Goal: Task Accomplishment & Management: Use online tool/utility

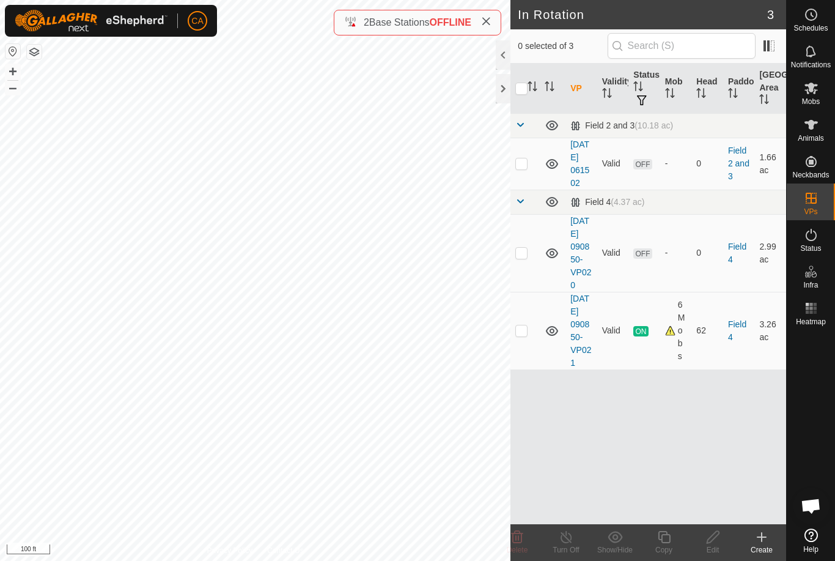
click at [526, 257] on p-checkbox at bounding box center [521, 253] width 12 height 10
click at [518, 532] on icon at bounding box center [518, 537] width 12 height 12
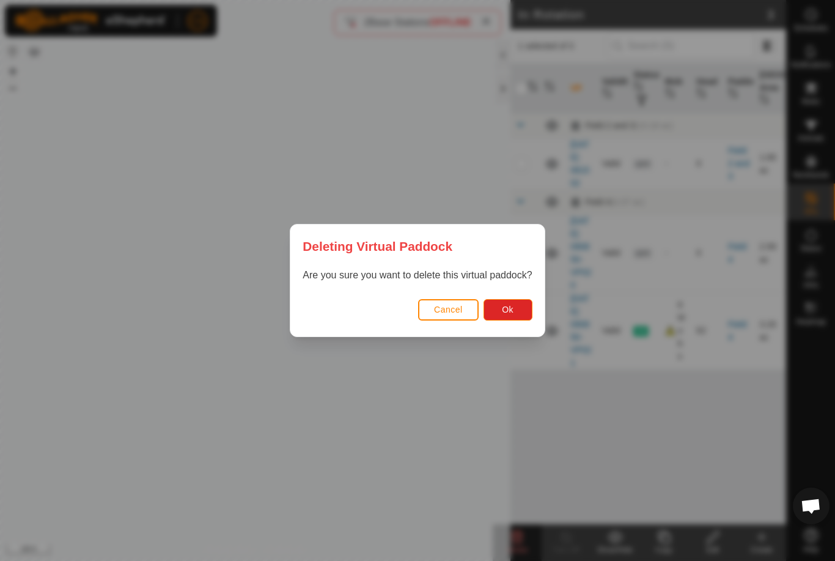
click at [519, 308] on button "Ok" at bounding box center [508, 309] width 49 height 21
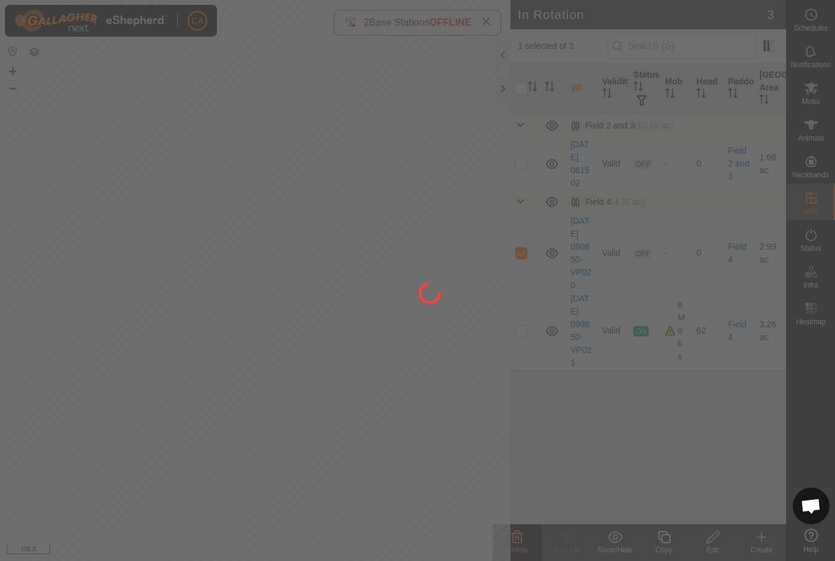
checkbox input "false"
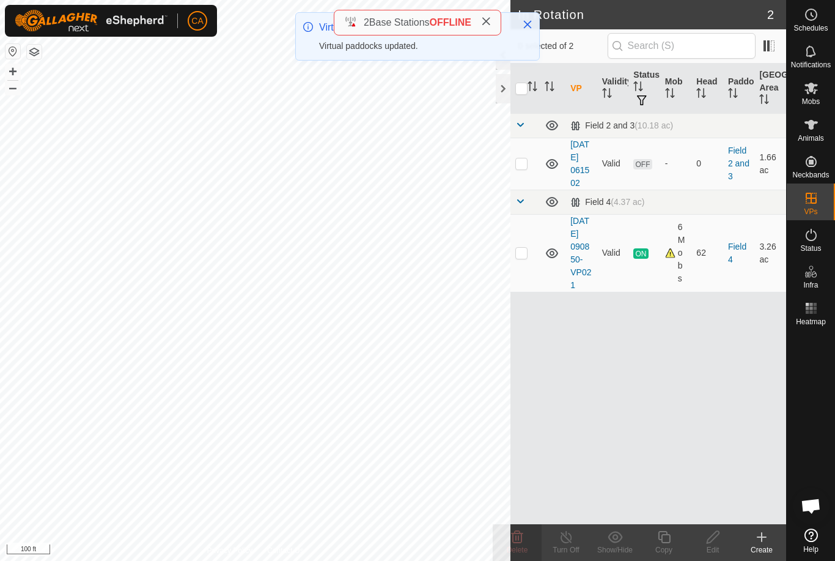
click at [543, 20] on h2 "In Rotation" at bounding box center [642, 14] width 249 height 15
click at [523, 20] on icon "Close" at bounding box center [528, 25] width 10 height 10
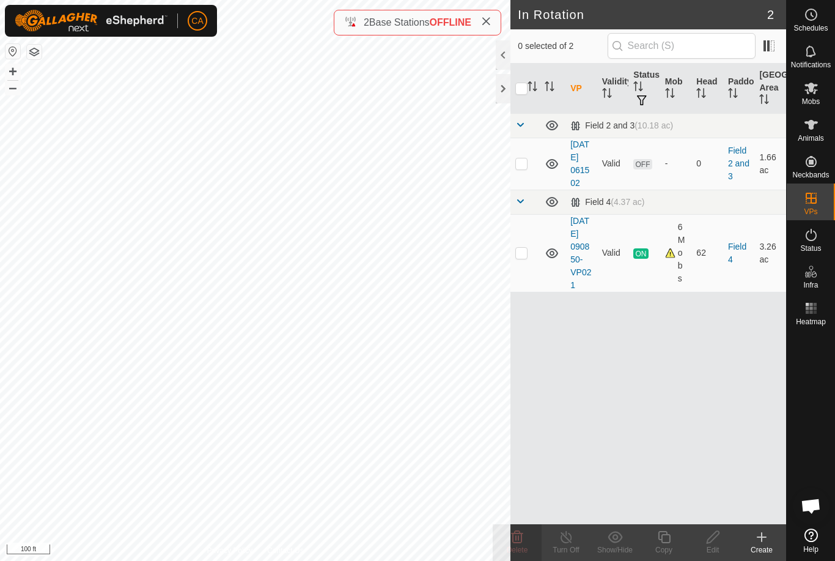
click at [491, 28] on span at bounding box center [486, 22] width 10 height 15
click at [526, 257] on p-checkbox at bounding box center [521, 253] width 12 height 10
checkbox input "true"
click at [664, 538] on icon at bounding box center [663, 536] width 15 height 15
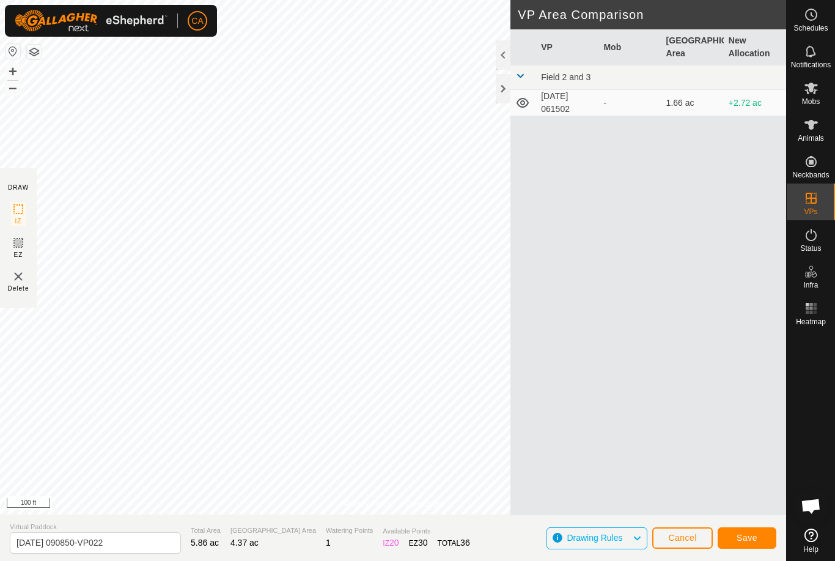
click at [752, 527] on button "Save" at bounding box center [747, 537] width 59 height 21
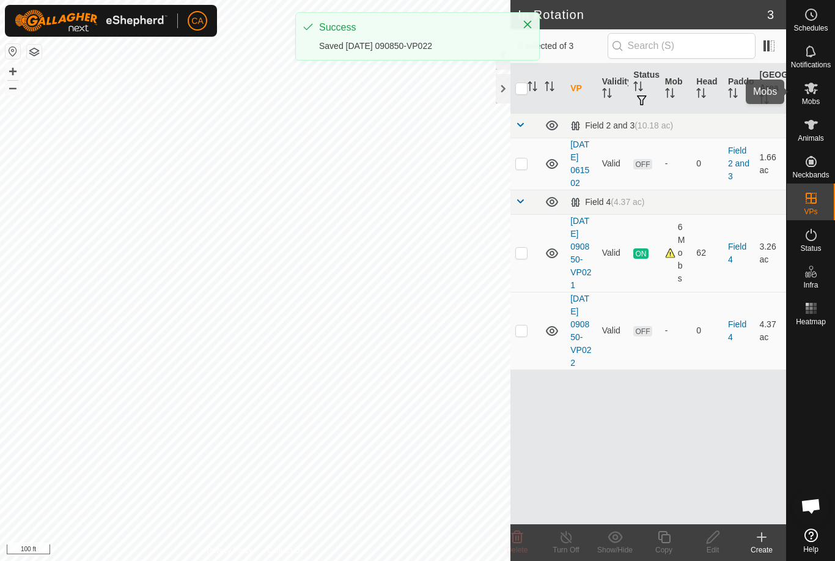
click at [813, 92] on icon at bounding box center [811, 88] width 15 height 15
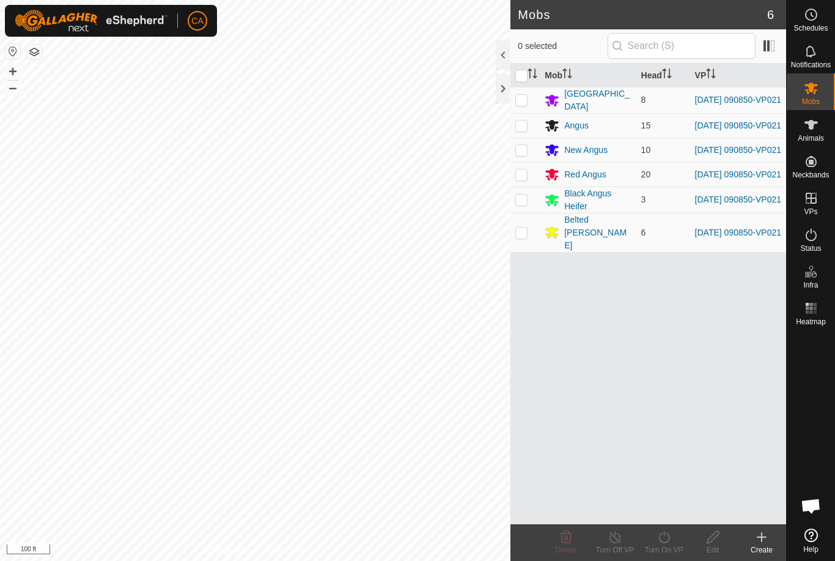
click at [526, 81] on input "checkbox" at bounding box center [521, 76] width 12 height 12
checkbox input "true"
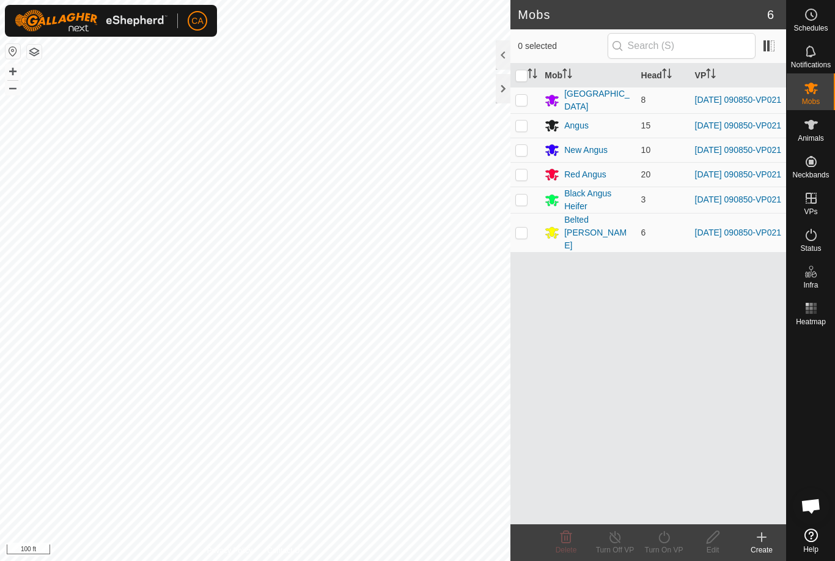
checkbox input "true"
click at [669, 535] on icon at bounding box center [663, 537] width 11 height 12
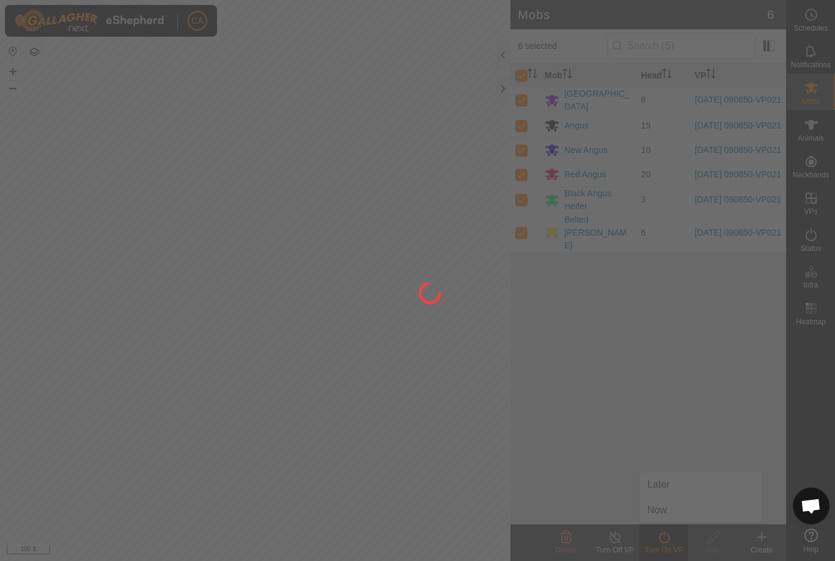
click at [676, 509] on div at bounding box center [417, 280] width 835 height 561
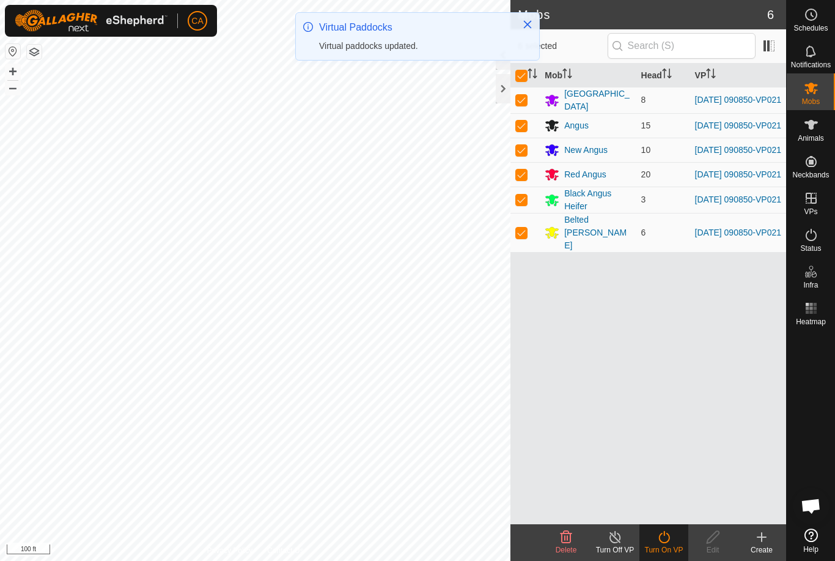
click at [664, 530] on icon at bounding box center [663, 536] width 15 height 15
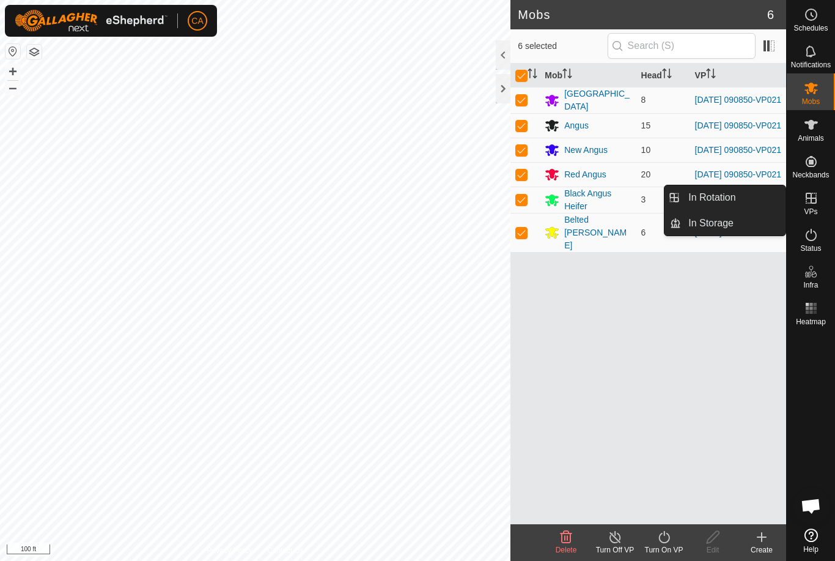
click at [745, 197] on link "In Rotation" at bounding box center [733, 197] width 105 height 24
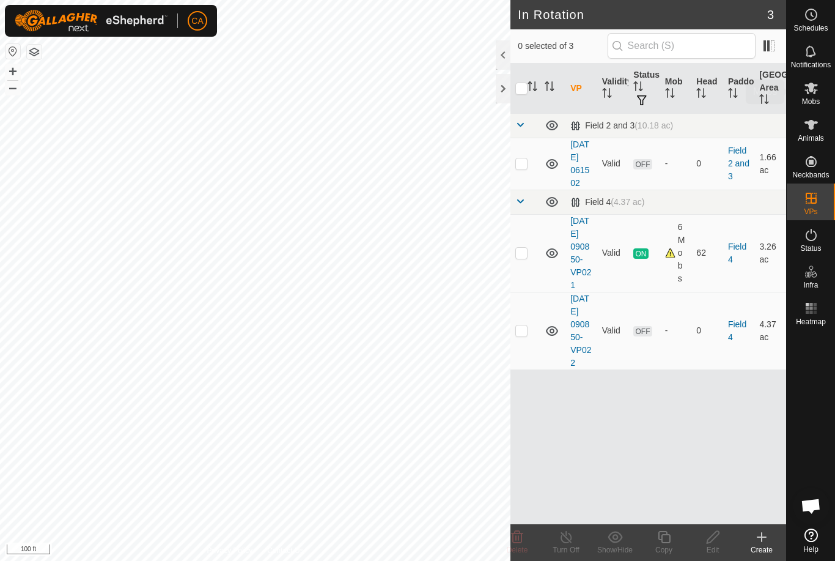
click at [818, 98] on span "Mobs" at bounding box center [811, 101] width 18 height 7
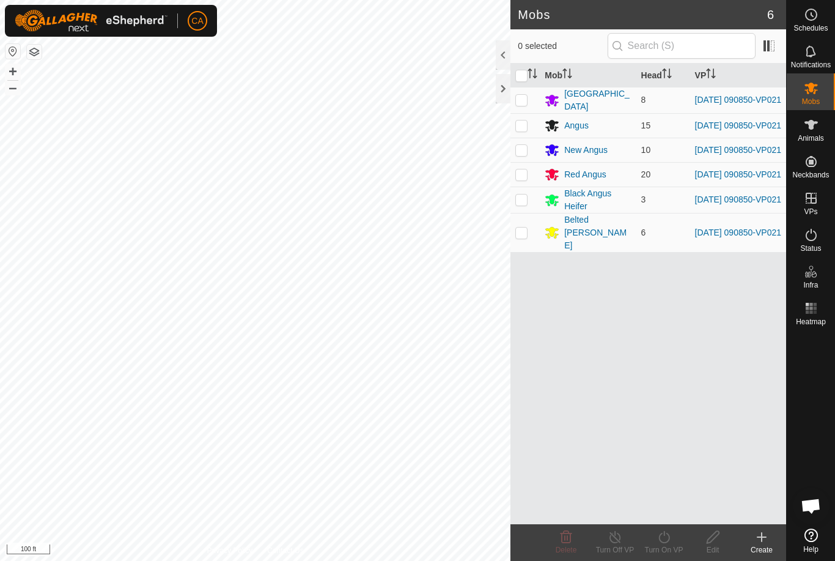
click at [521, 76] on input "checkbox" at bounding box center [521, 76] width 12 height 12
checkbox input "true"
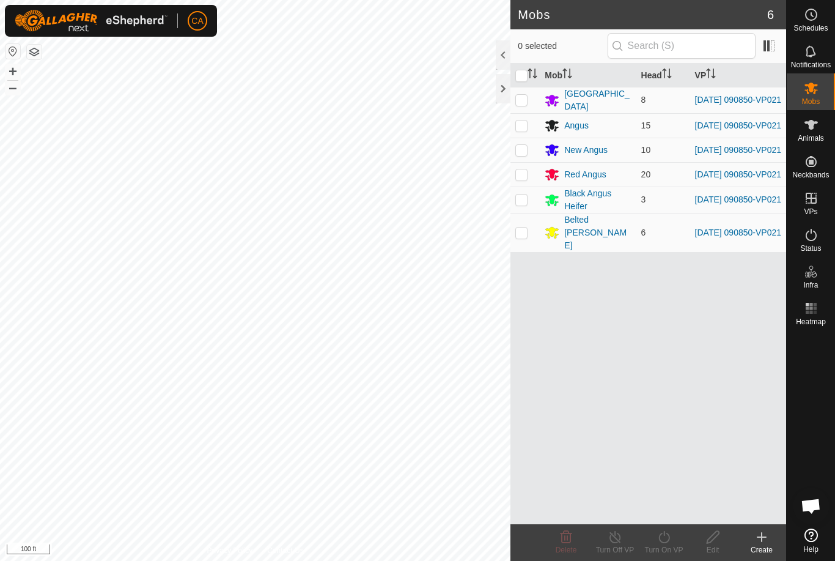
checkbox input "true"
click at [669, 536] on icon at bounding box center [663, 537] width 11 height 12
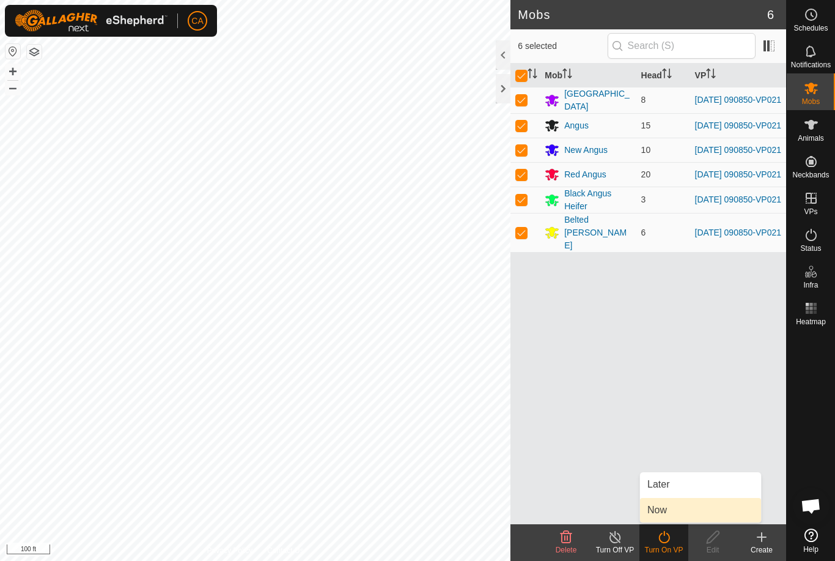
click at [680, 509] on link "Now" at bounding box center [700, 510] width 121 height 24
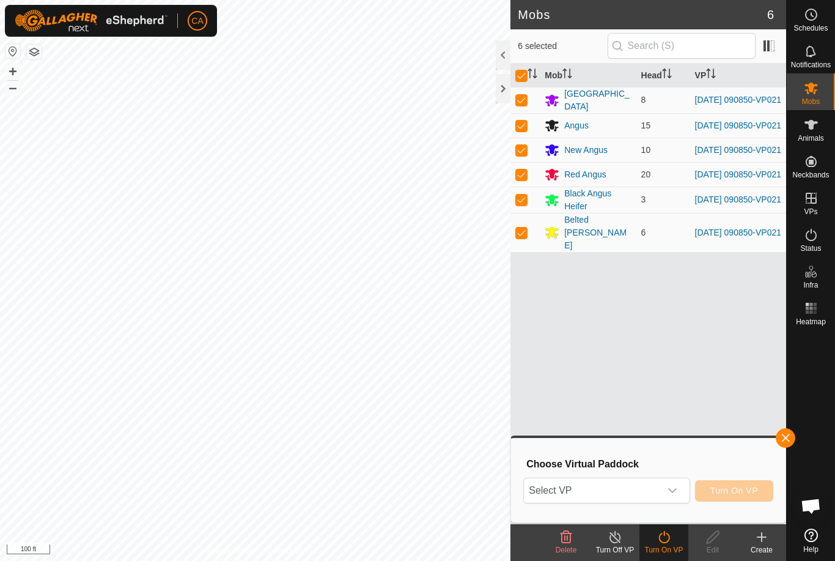
click at [645, 488] on span "Select VP" at bounding box center [592, 490] width 136 height 24
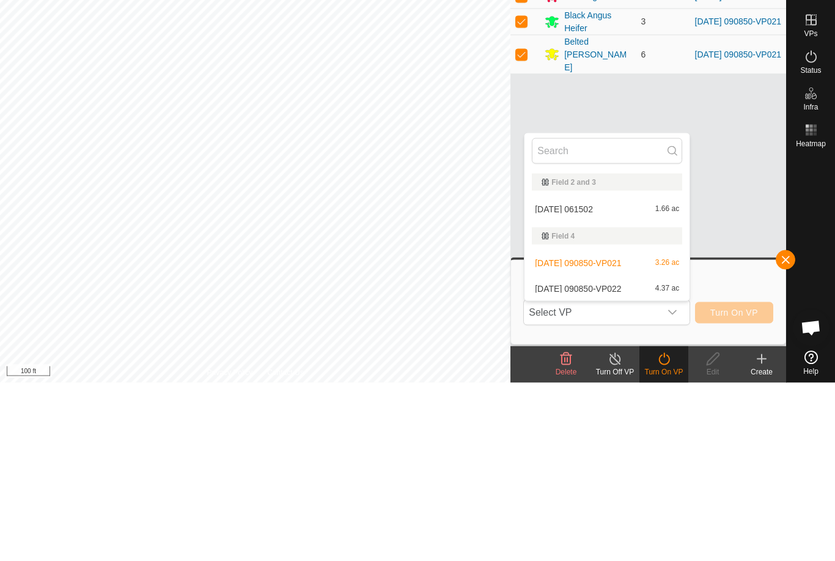
click at [607, 380] on div "[DATE] 061502 1.66 ac" at bounding box center [607, 387] width 150 height 15
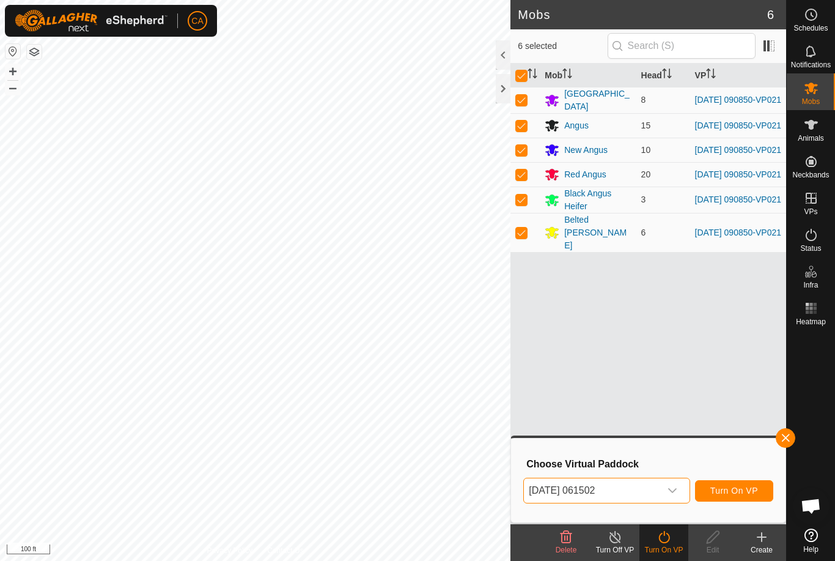
click at [641, 480] on span "[DATE] 061502" at bounding box center [592, 490] width 136 height 24
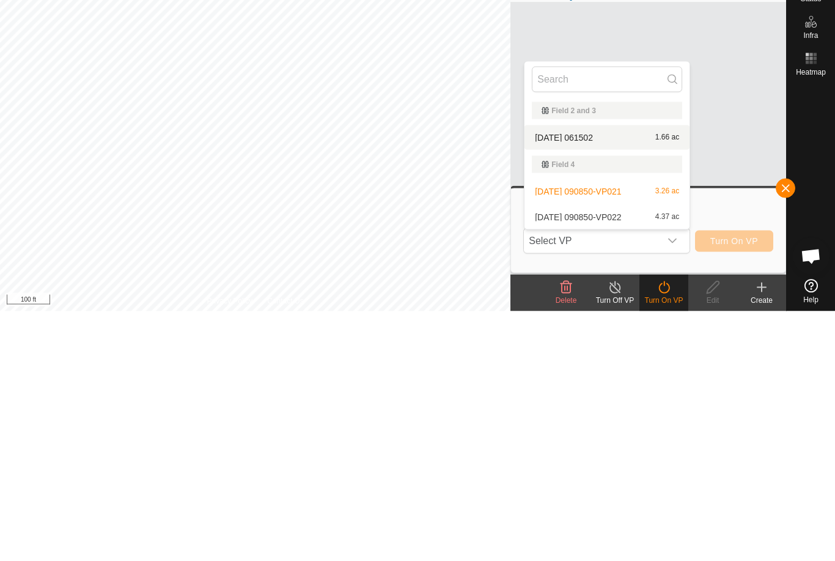
click at [615, 459] on div "[DATE] 090850-VP022 4.37 ac" at bounding box center [607, 466] width 150 height 15
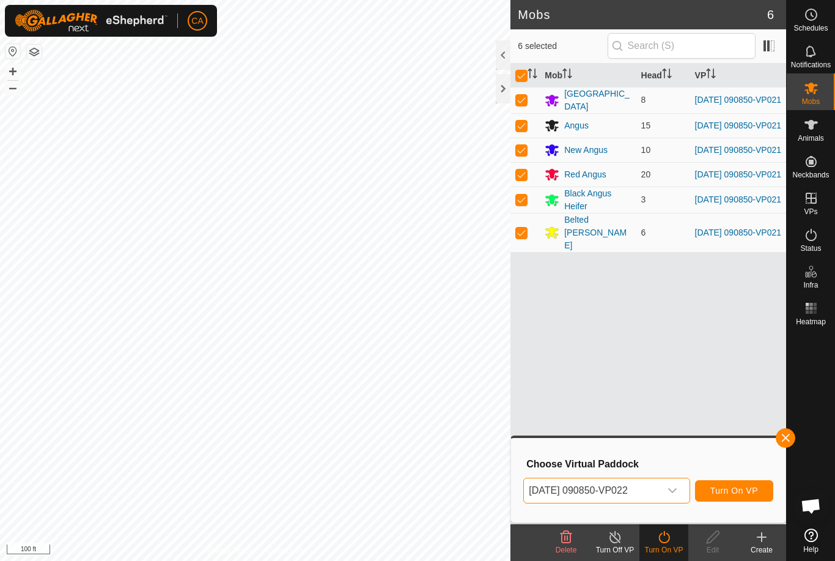
click at [738, 488] on span "Turn On VP" at bounding box center [734, 490] width 48 height 10
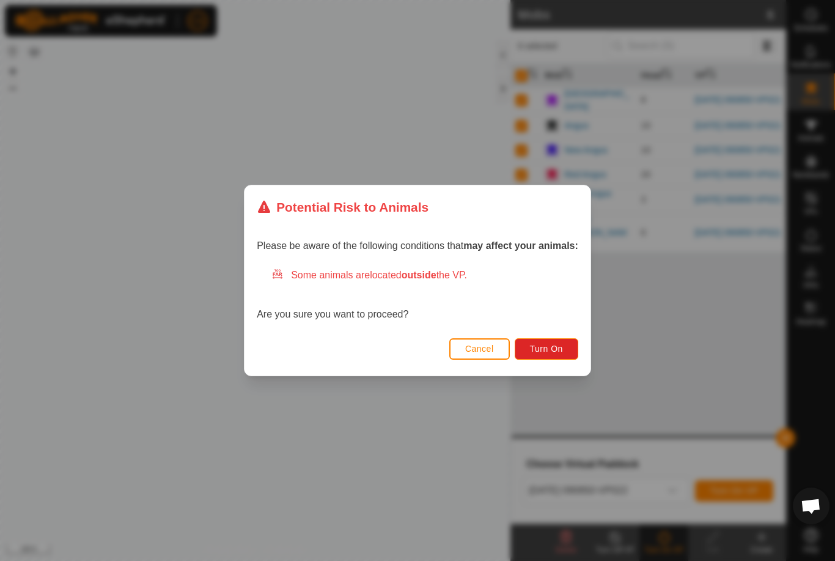
click at [557, 353] on span "Turn On" at bounding box center [546, 349] width 33 height 10
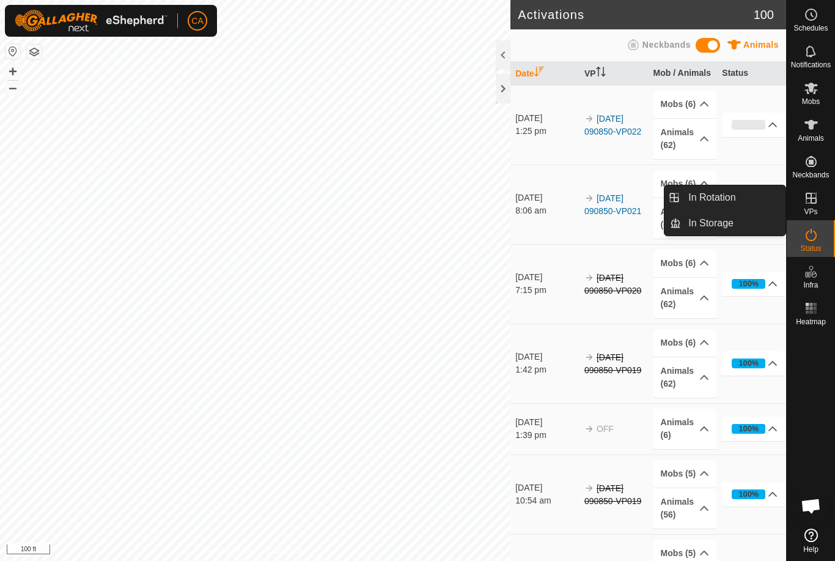
click at [745, 195] on link "In Rotation" at bounding box center [733, 197] width 105 height 24
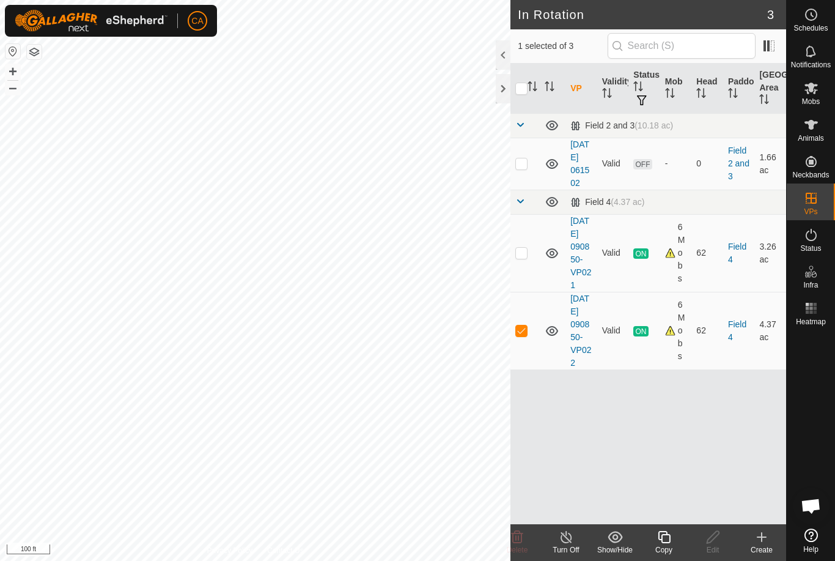
click at [765, 537] on icon at bounding box center [761, 537] width 9 height 0
